Goal: Task Accomplishment & Management: Manage account settings

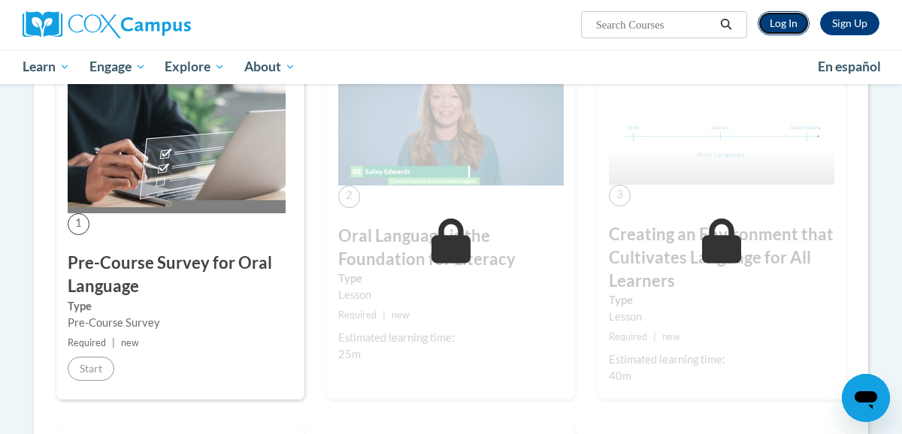
click at [764, 33] on link "Log In" at bounding box center [784, 23] width 52 height 24
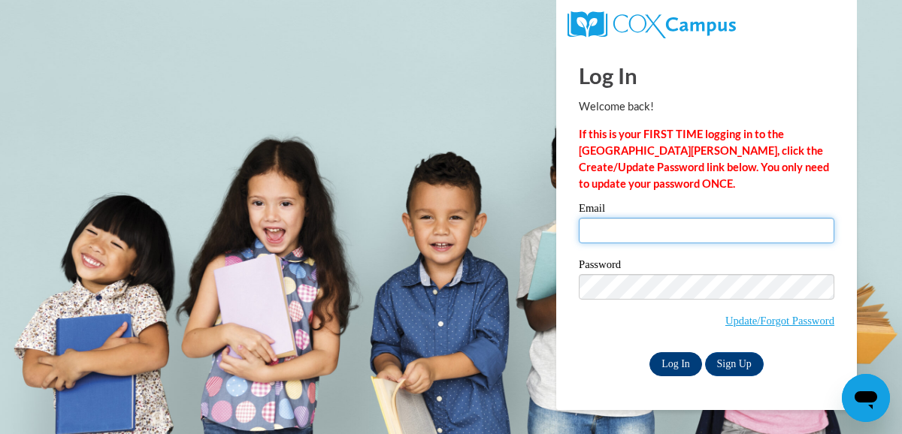
type input "[PERSON_NAME][EMAIL_ADDRESS][PERSON_NAME][DOMAIN_NAME]"
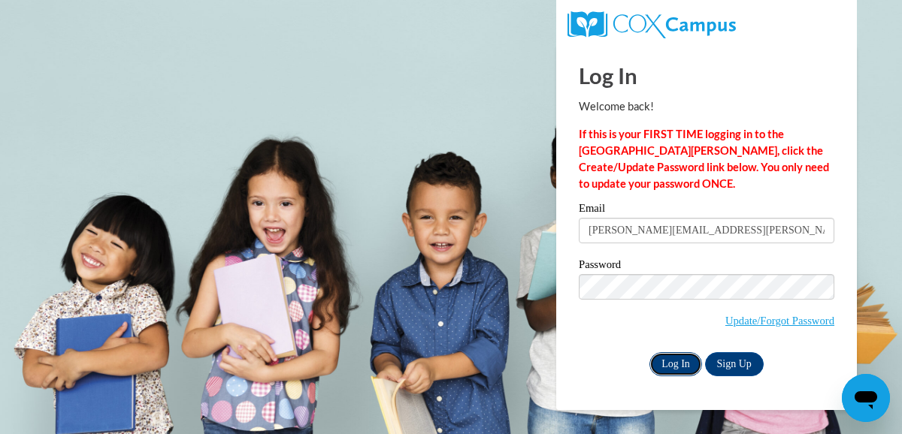
click at [660, 374] on input "Log In" at bounding box center [675, 364] width 53 height 24
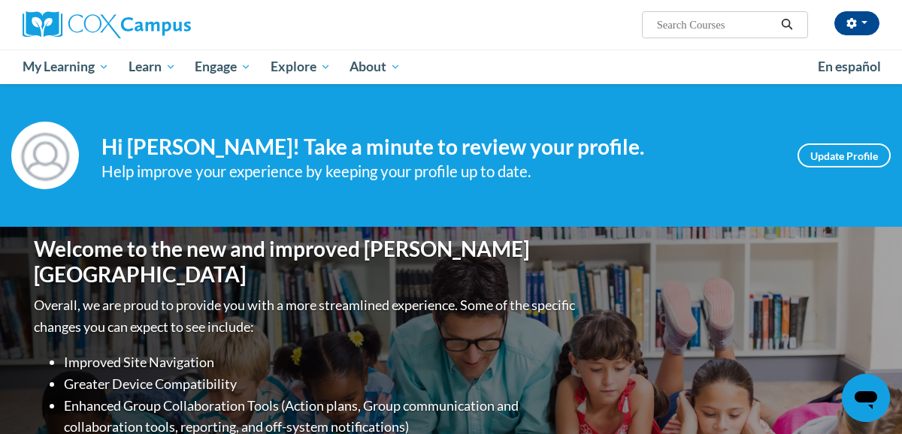
click at [688, 168] on div "Help improve your experience by keeping your profile up to date." at bounding box center [437, 171] width 673 height 25
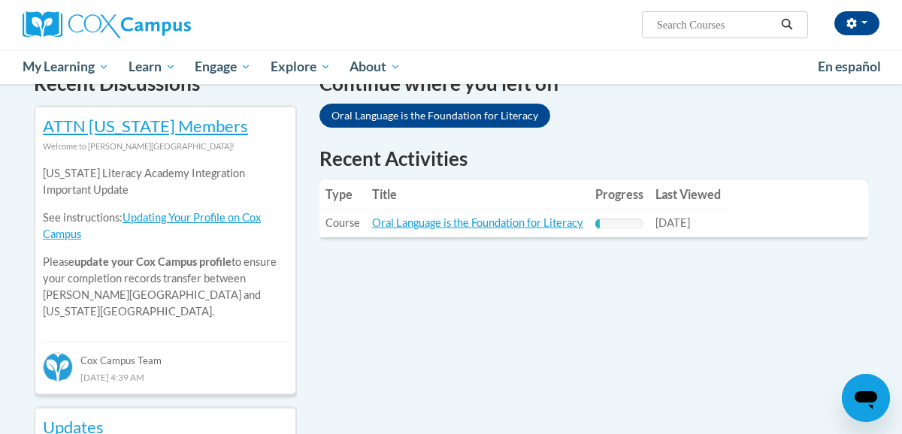
scroll to position [511, 0]
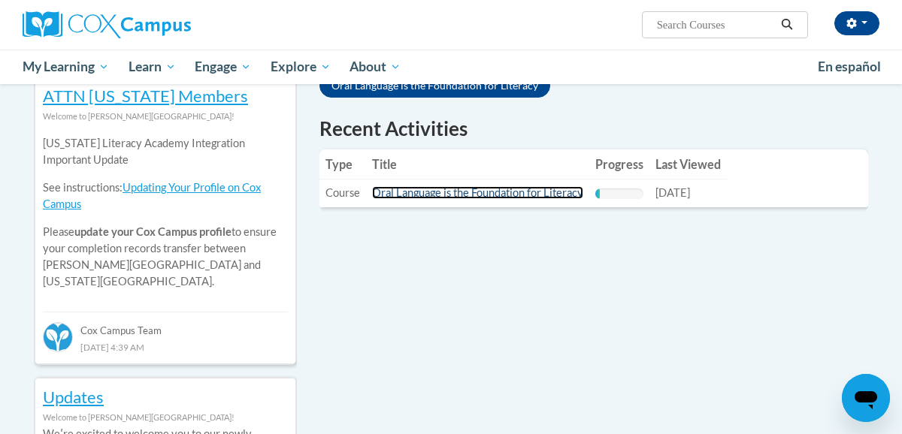
click at [549, 189] on link "Oral Language is the Foundation for Literacy" at bounding box center [477, 192] width 211 height 13
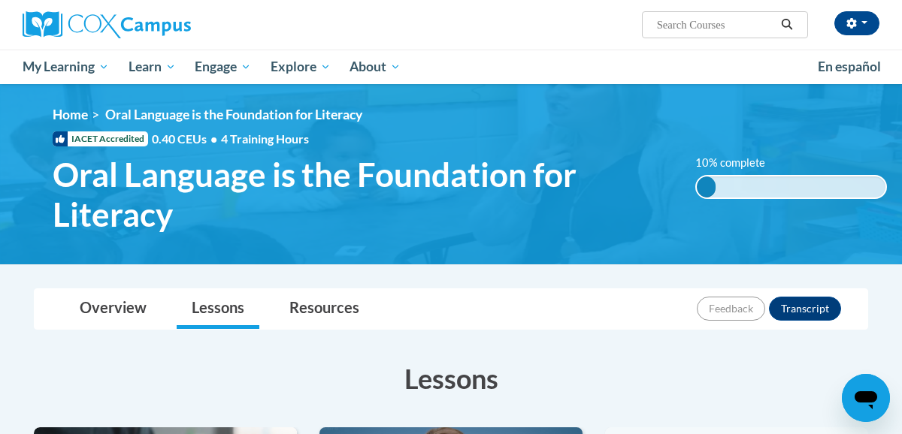
click at [638, 250] on img at bounding box center [451, 174] width 902 height 180
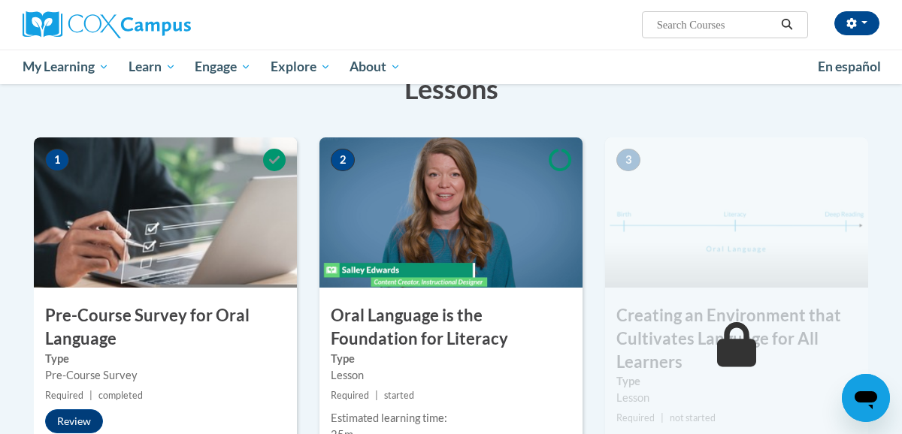
scroll to position [331, 0]
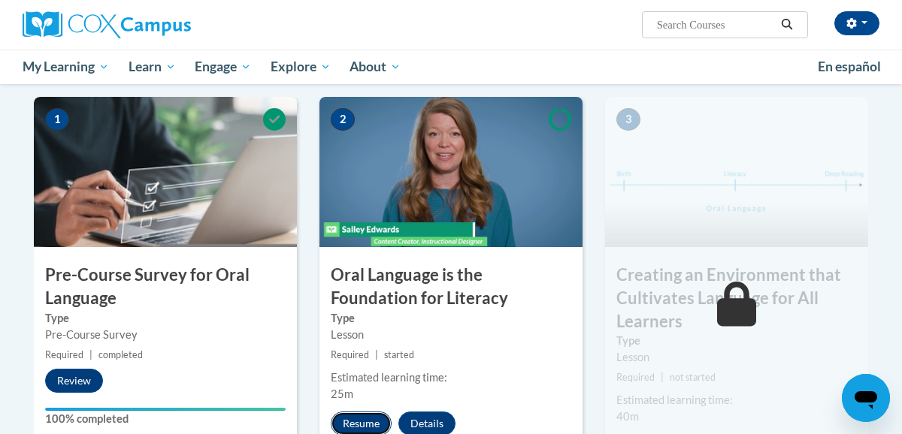
click at [355, 413] on button "Resume" at bounding box center [361, 424] width 61 height 24
